Goal: Consume media (video, audio)

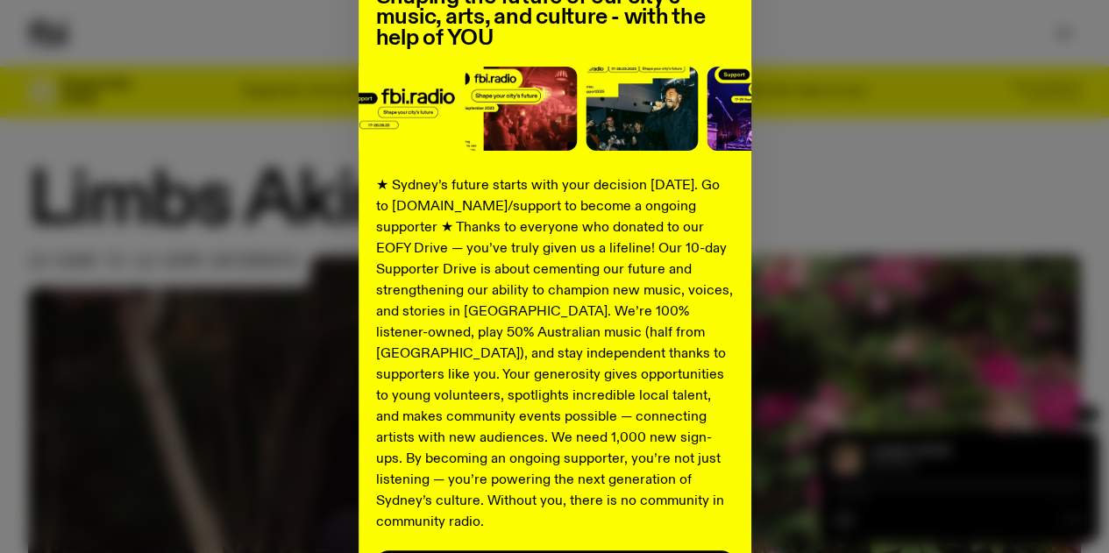
scroll to position [314, 0]
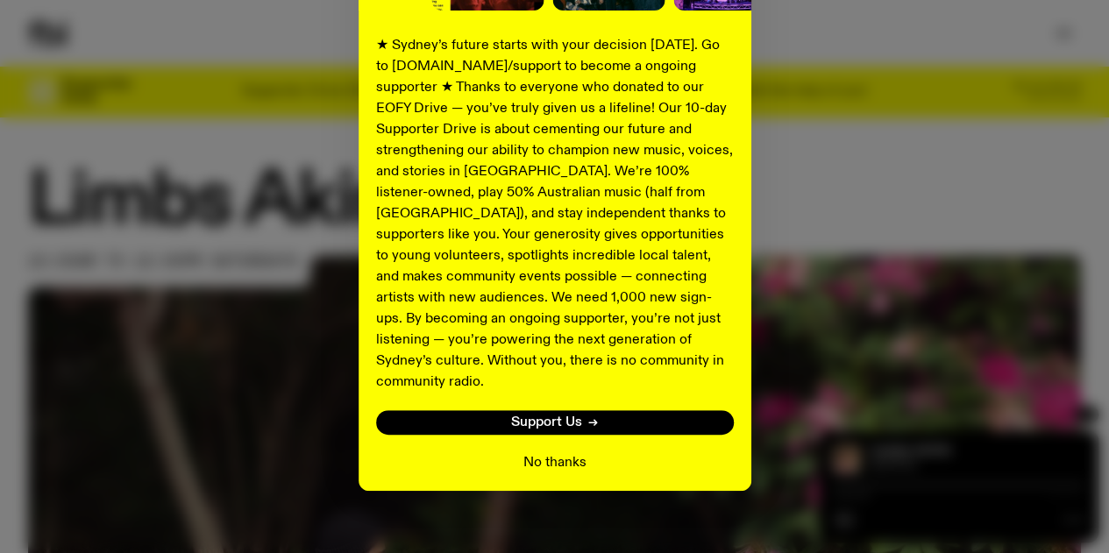
click at [557, 452] on button "No thanks" at bounding box center [554, 462] width 63 height 21
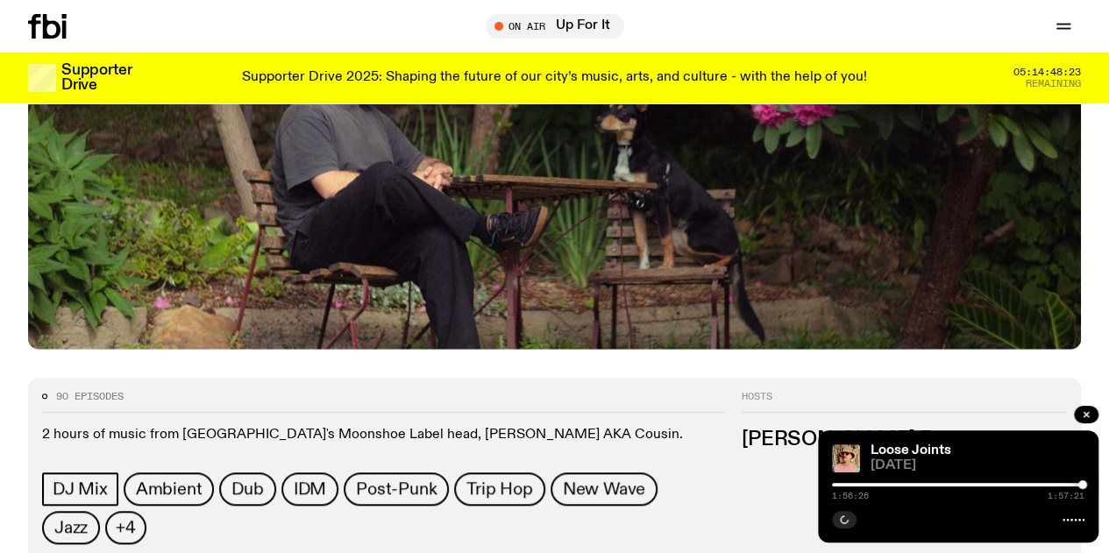
scroll to position [603, 0]
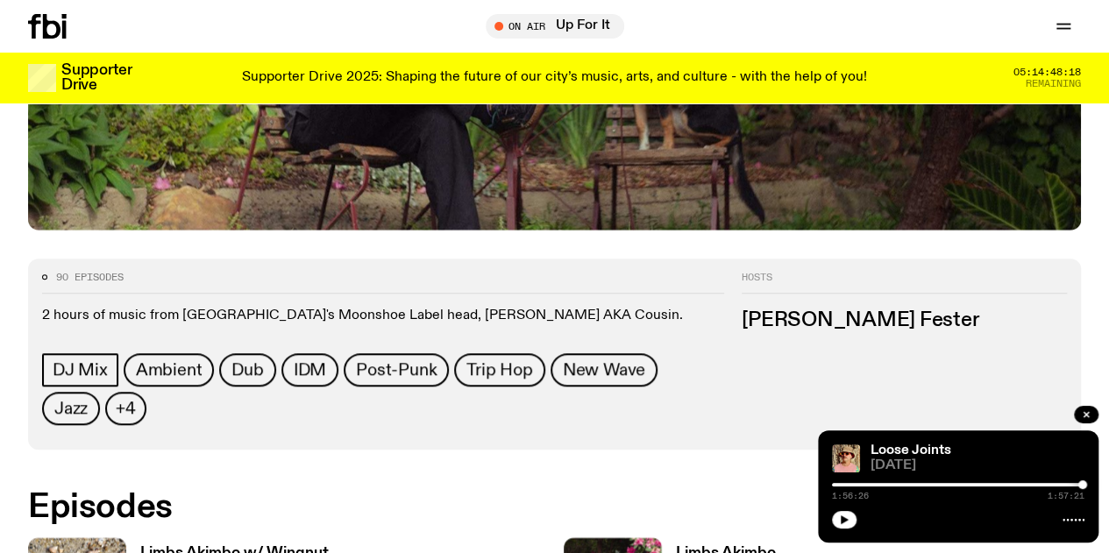
click at [676, 546] on h3 "Limbs Akimbo" at bounding box center [726, 553] width 100 height 15
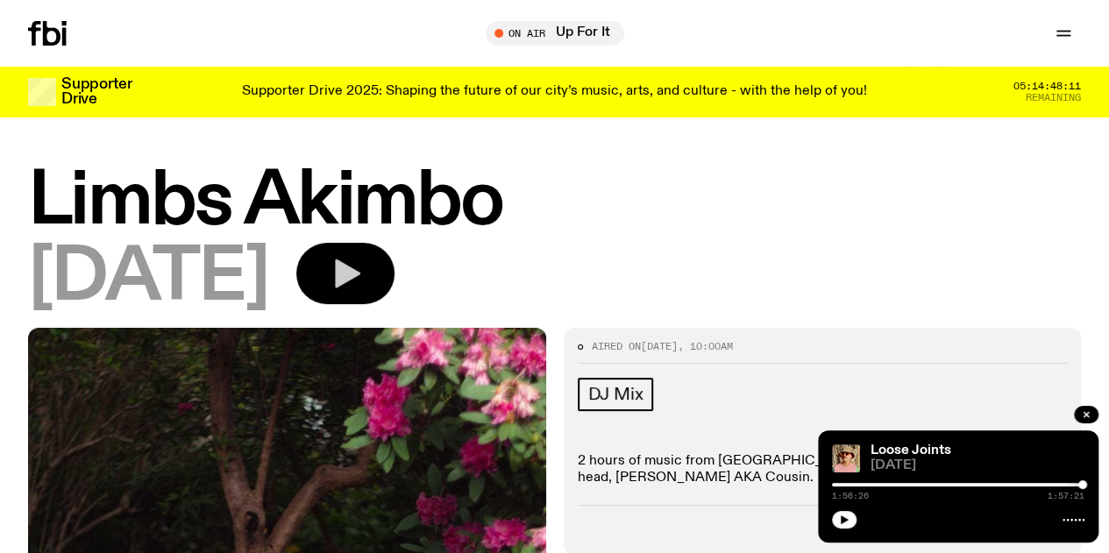
click at [394, 292] on button "button" at bounding box center [345, 273] width 98 height 61
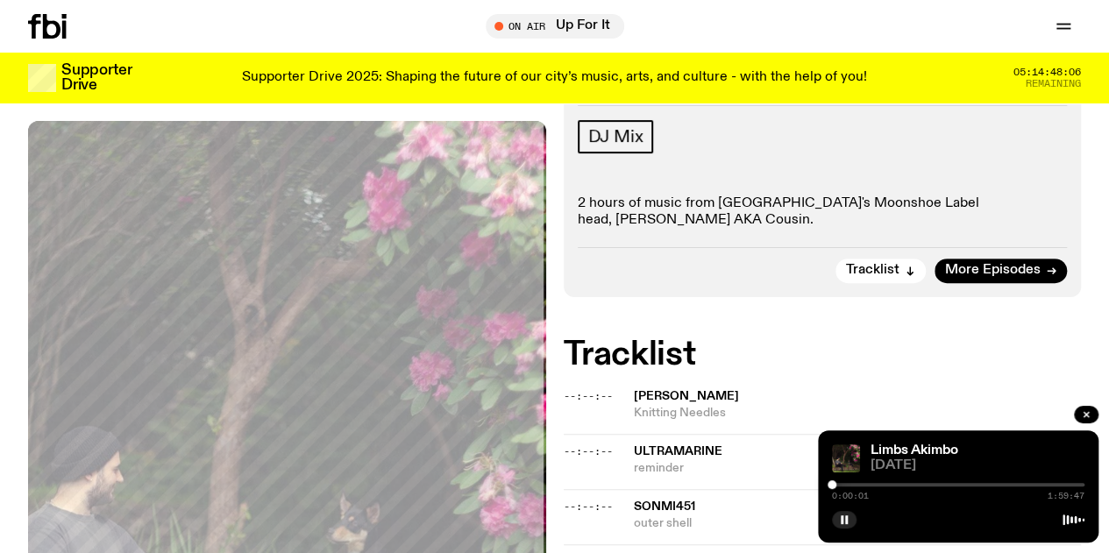
scroll to position [432, 0]
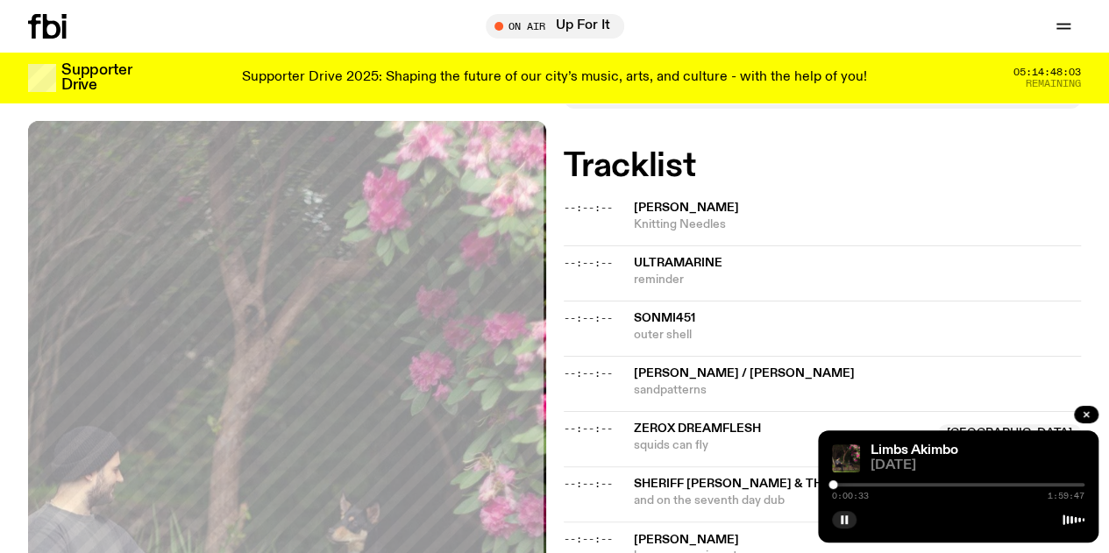
click at [833, 486] on div at bounding box center [832, 484] width 9 height 9
click at [835, 486] on div at bounding box center [834, 484] width 9 height 9
click at [833, 486] on div at bounding box center [832, 484] width 9 height 9
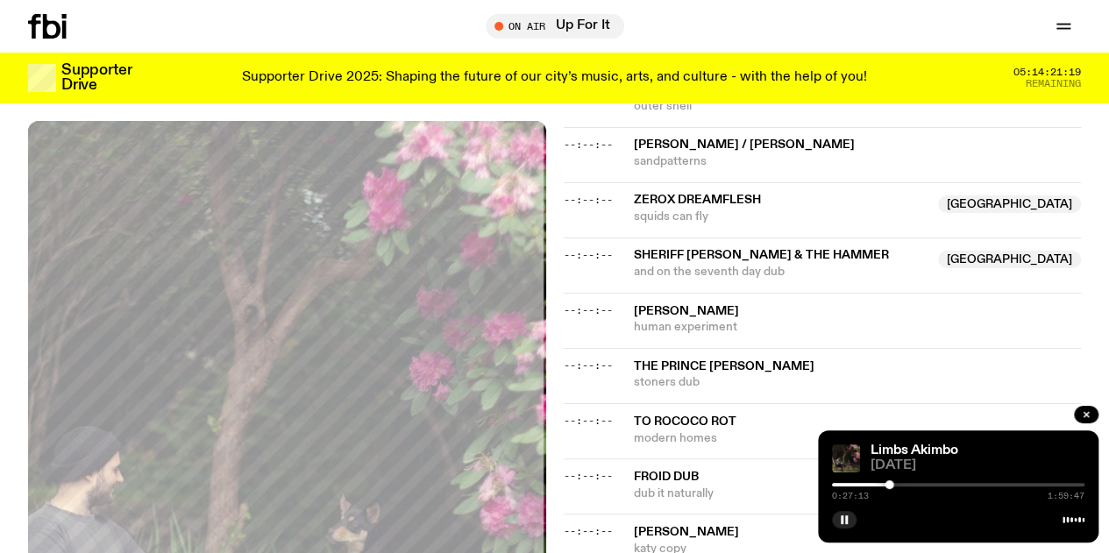
scroll to position [685, 0]
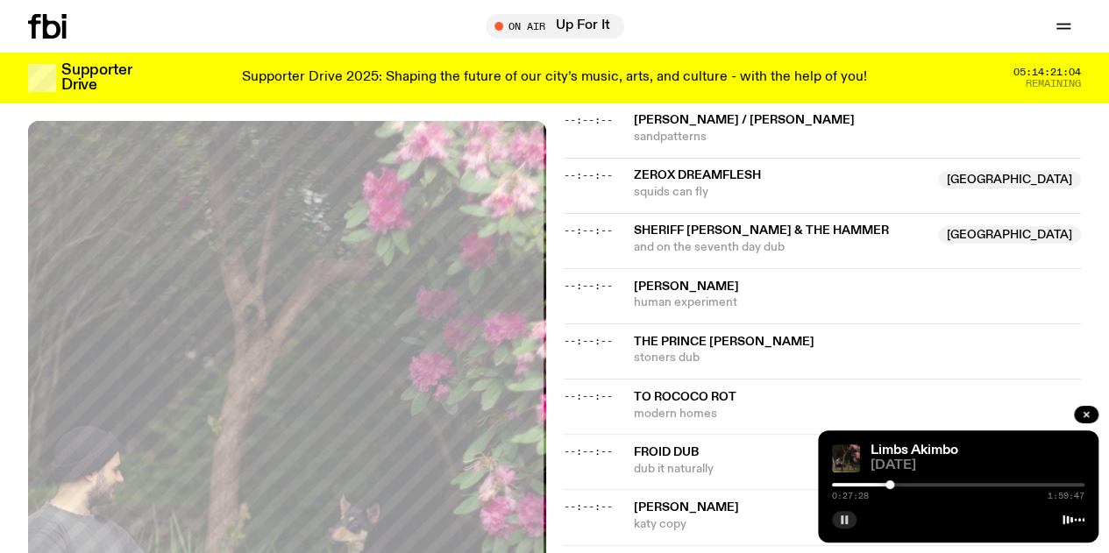
click at [838, 517] on button "button" at bounding box center [844, 520] width 25 height 18
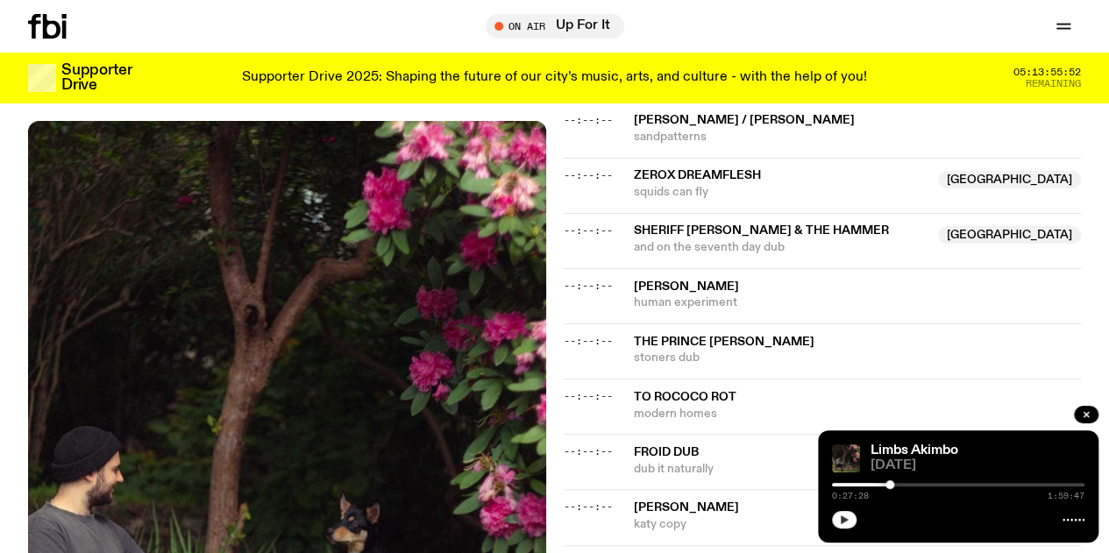
click at [840, 524] on icon "button" at bounding box center [844, 520] width 11 height 11
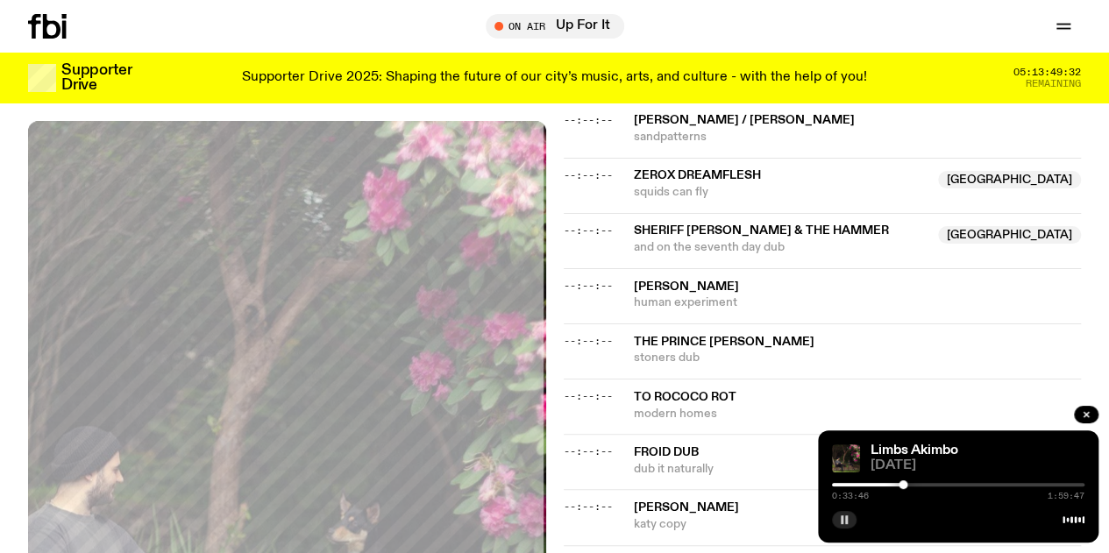
click at [840, 522] on icon "button" at bounding box center [844, 520] width 11 height 11
